Goal: Information Seeking & Learning: Learn about a topic

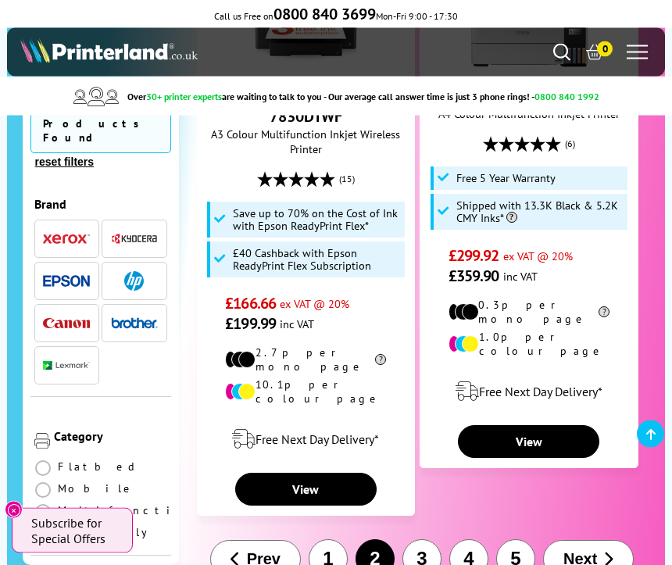
scroll to position [3624, 0]
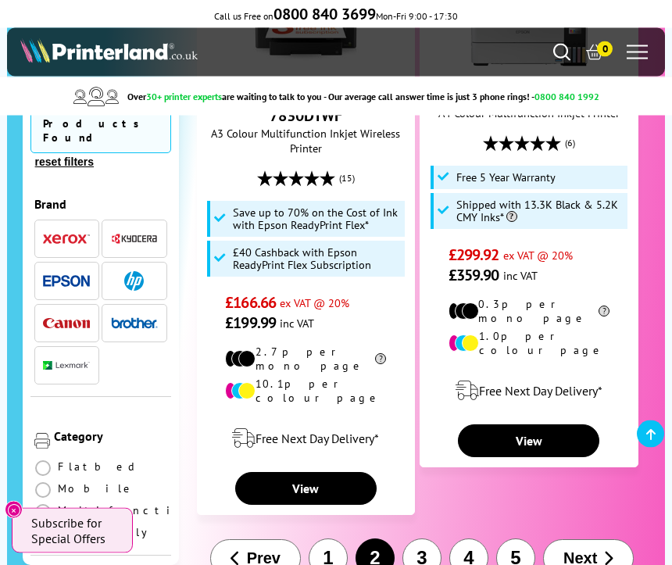
click at [590, 550] on span "Next" at bounding box center [581, 559] width 34 height 18
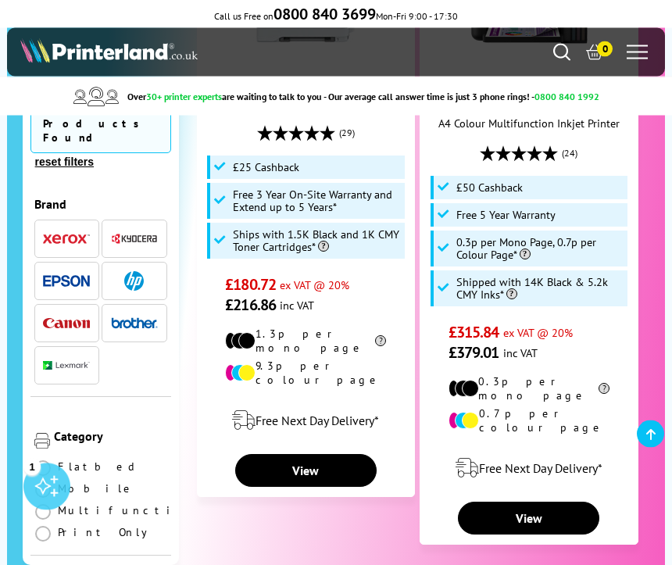
scroll to position [3597, 0]
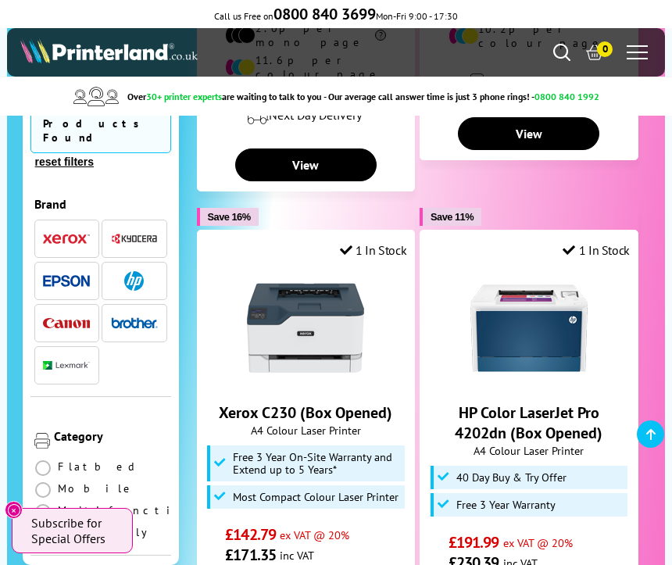
scroll to position [2546, 0]
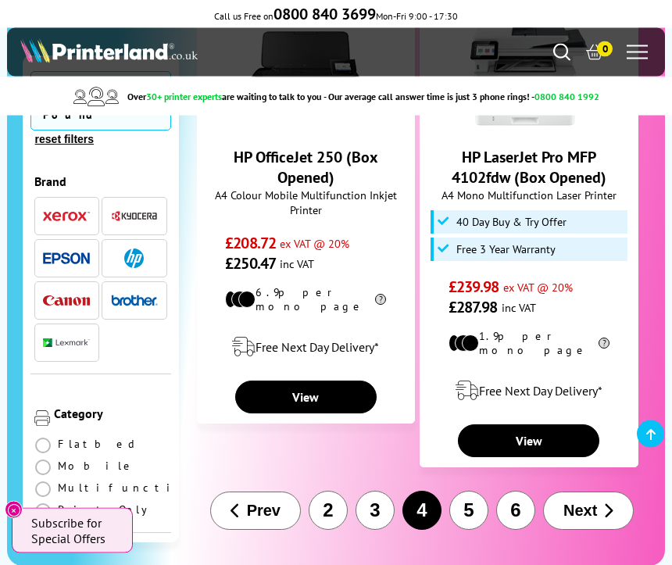
scroll to position [3366, 0]
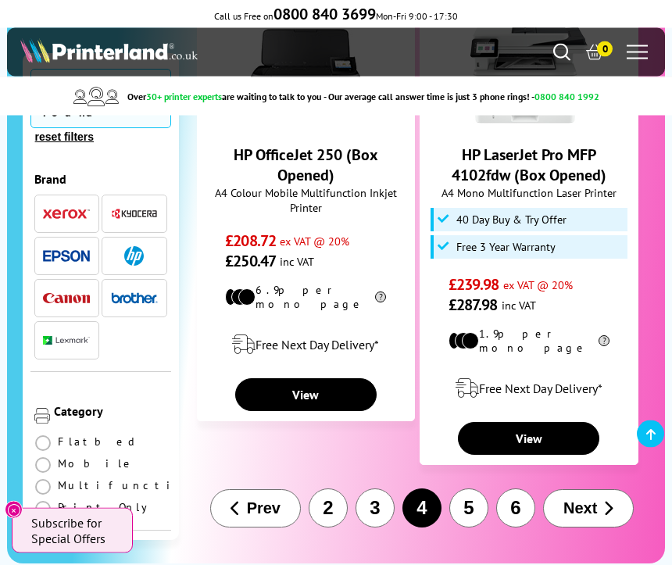
click at [583, 500] on span "Next" at bounding box center [581, 509] width 34 height 18
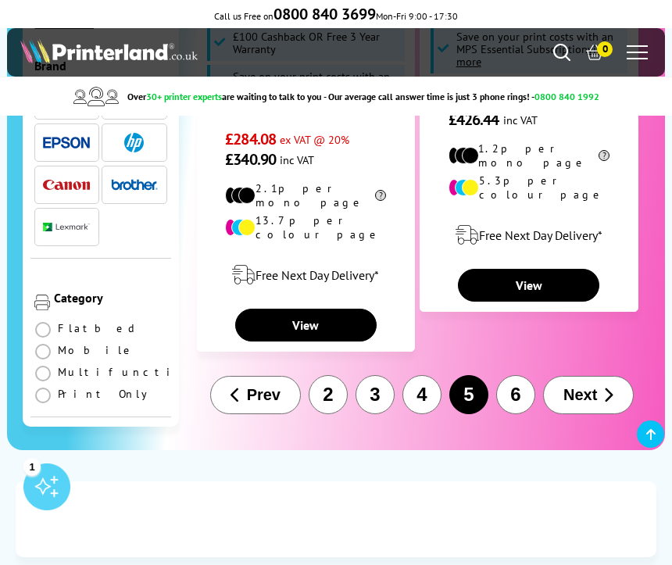
scroll to position [3591, 0]
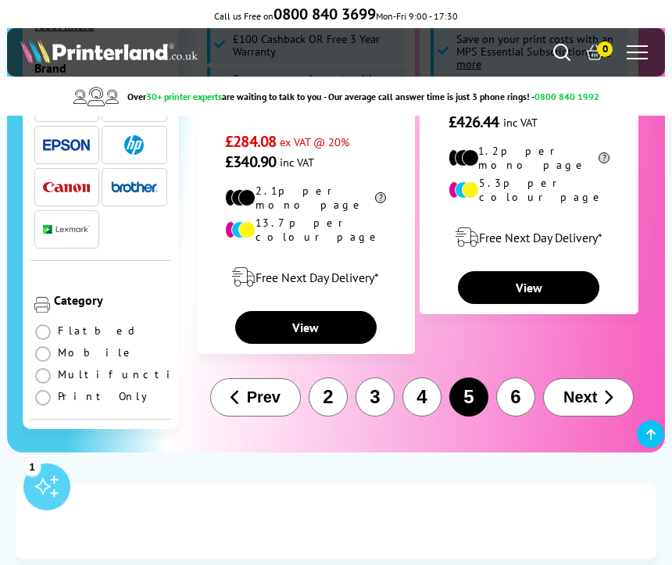
click at [592, 388] on span "Next" at bounding box center [581, 397] width 34 height 18
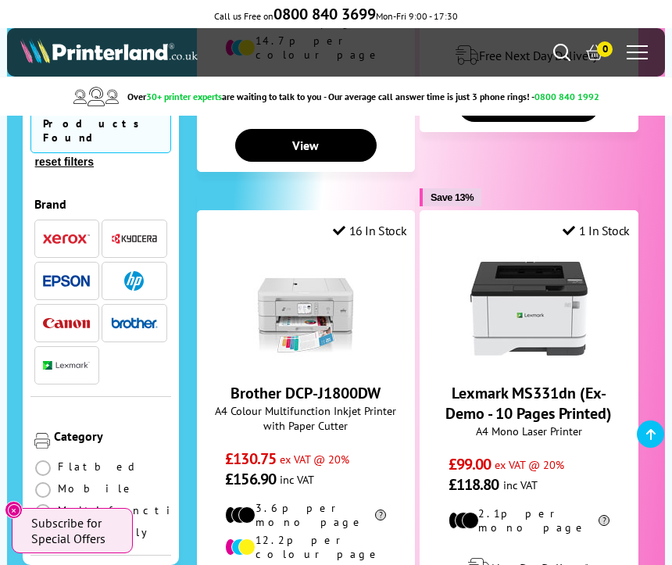
scroll to position [1409, 0]
